Goal: Transaction & Acquisition: Download file/media

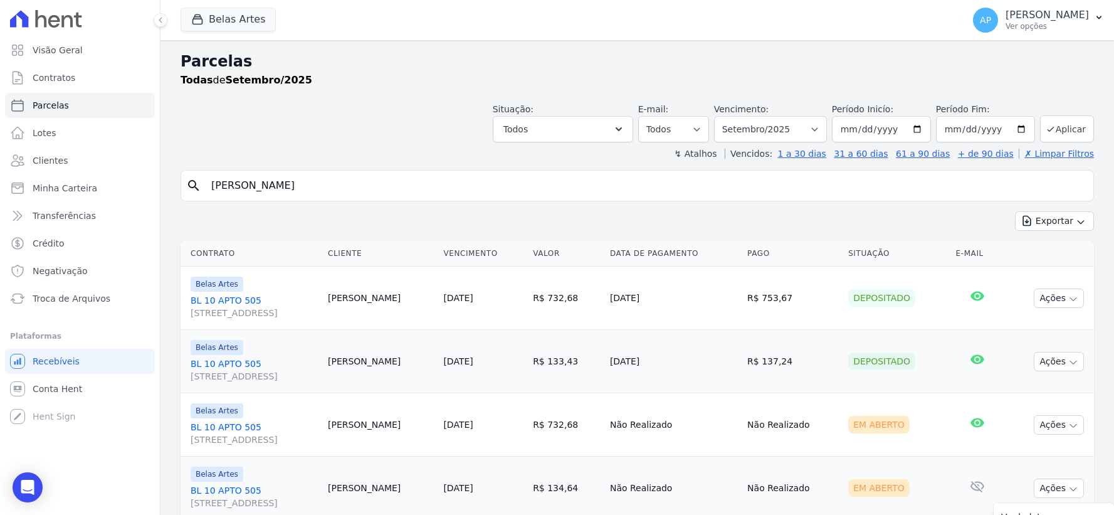
select select
click at [336, 173] on input "Matheus Loureiro de Freitas" at bounding box center [646, 185] width 885 height 25
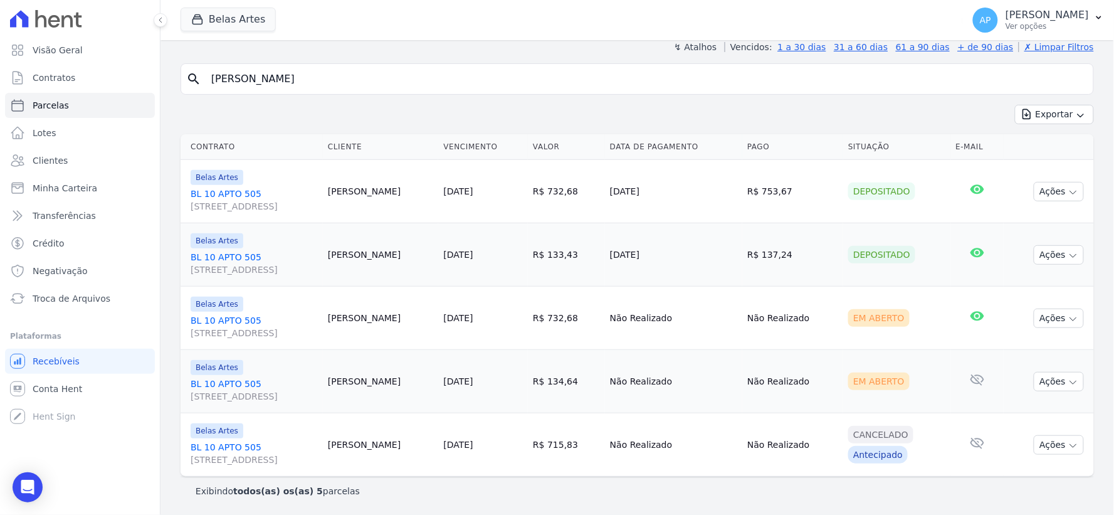
drag, startPoint x: 347, startPoint y: 78, endPoint x: 0, endPoint y: 65, distance: 347.7
click at [0, 65] on div "Visão Geral Contratos Parcelas Lotes Clientes Minha Carteira Transferências Cré…" at bounding box center [557, 257] width 1114 height 515
paste input "Daniel Biscaya Soare"
type input "Daniel Biscaya Soares"
select select
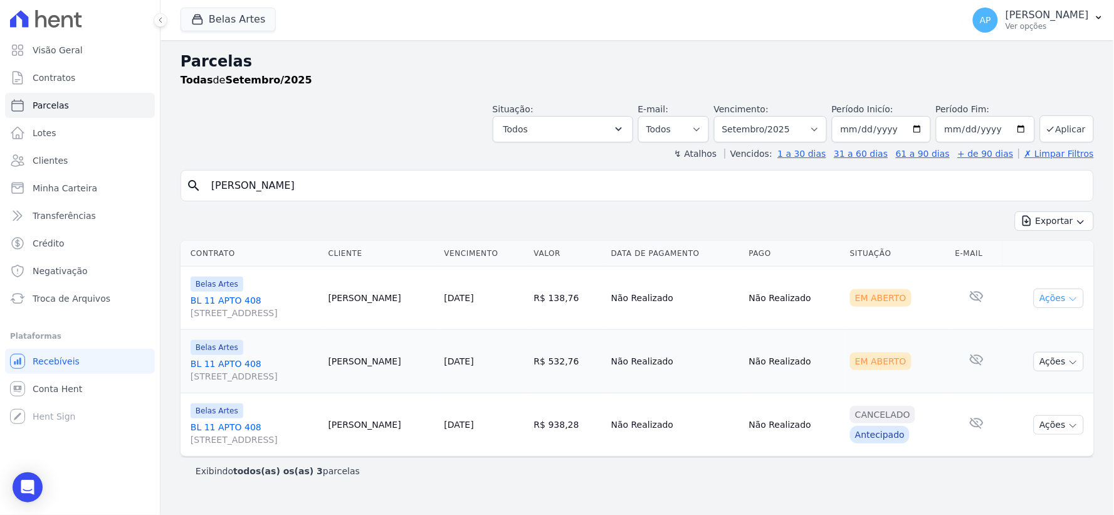
click at [1077, 302] on icon "button" at bounding box center [1074, 299] width 10 height 10
click at [1022, 328] on link "Ver boleto" at bounding box center [1054, 326] width 120 height 23
click at [936, 376] on td "Em Aberto" at bounding box center [897, 361] width 105 height 63
click at [1054, 361] on button "Ações" at bounding box center [1059, 361] width 50 height 19
click at [1025, 388] on link "Ver boleto" at bounding box center [1054, 390] width 120 height 23
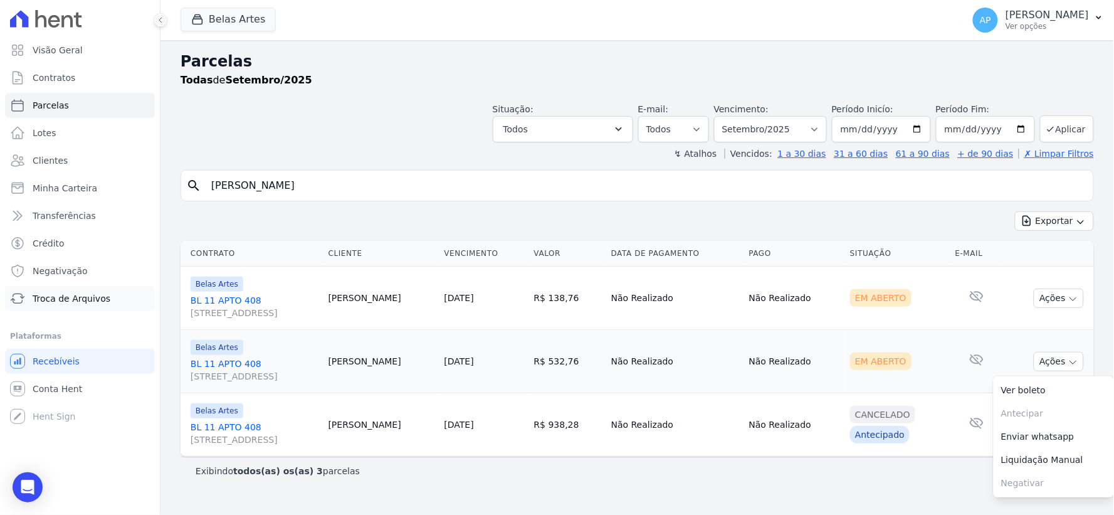
click at [61, 297] on span "Troca de Arquivos" at bounding box center [72, 298] width 78 height 13
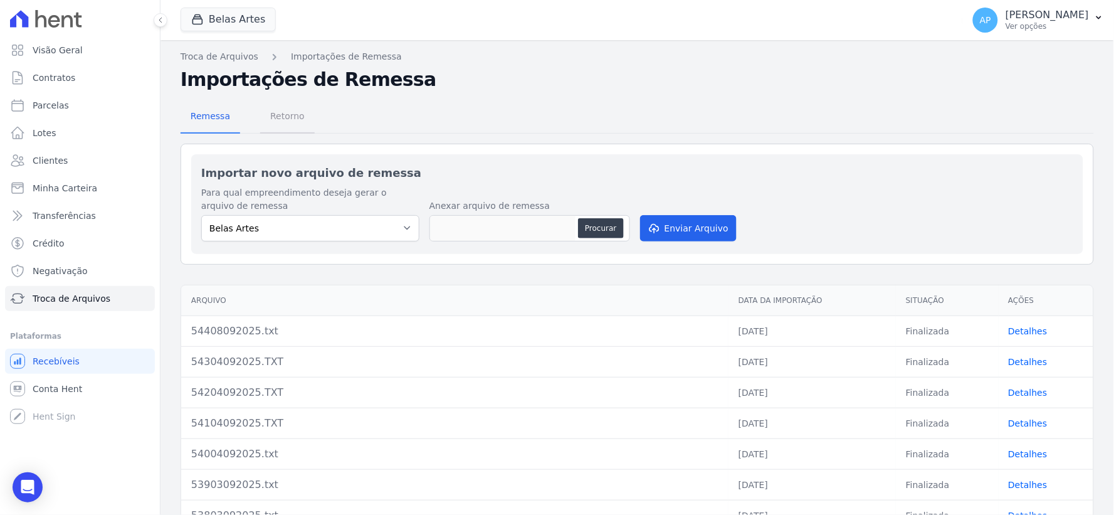
click at [282, 117] on span "Retorno" at bounding box center [288, 115] width 50 height 25
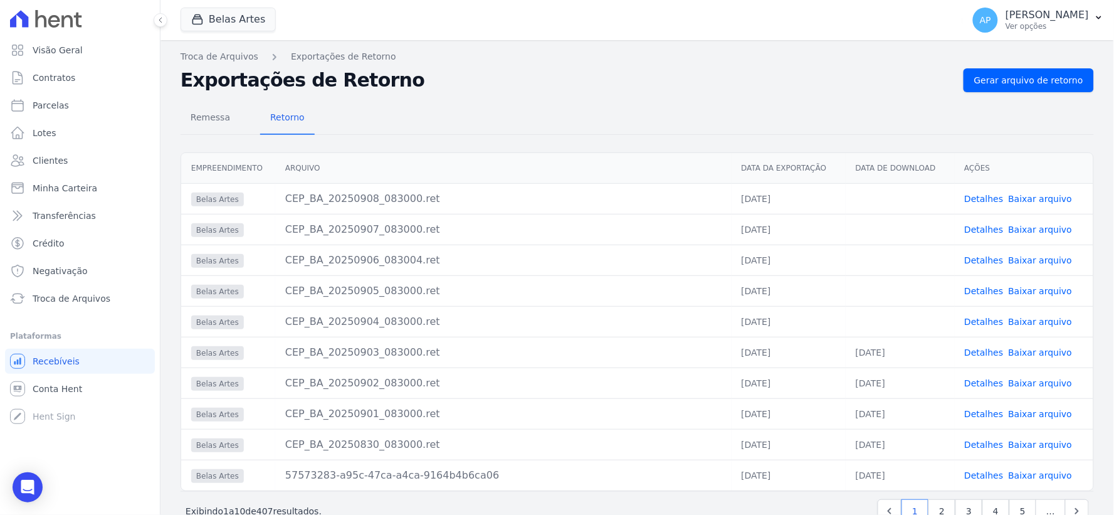
click at [1039, 323] on link "Baixar arquivo" at bounding box center [1041, 322] width 64 height 10
click at [1035, 290] on link "Baixar arquivo" at bounding box center [1041, 291] width 64 height 10
click at [1020, 258] on link "Baixar arquivo" at bounding box center [1041, 260] width 64 height 10
click at [1025, 225] on link "Baixar arquivo" at bounding box center [1041, 230] width 64 height 10
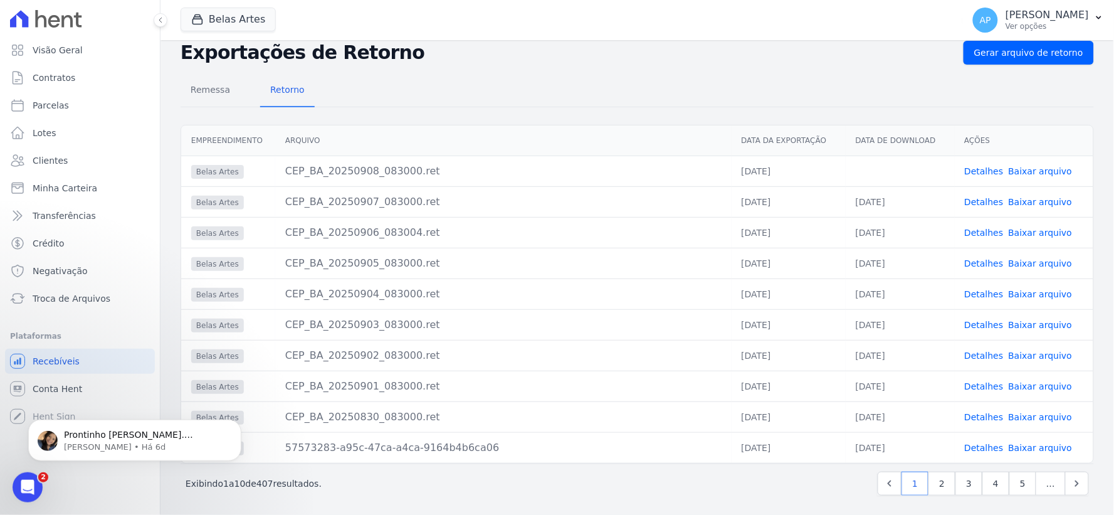
click at [1025, 171] on link "Baixar arquivo" at bounding box center [1041, 171] width 64 height 10
